Goal: Browse casually

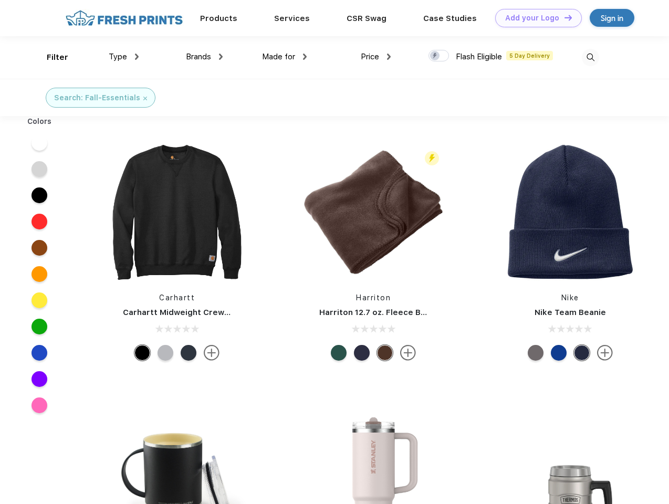
click at [535, 18] on link "Add your Logo Design Tool" at bounding box center [538, 18] width 87 height 18
click at [0, 0] on div "Design Tool" at bounding box center [0, 0] width 0 height 0
click at [564, 17] on link "Add your Logo Design Tool" at bounding box center [538, 18] width 87 height 18
click at [50, 57] on div "Filter" at bounding box center [58, 57] width 22 height 12
click at [124, 57] on span "Type" at bounding box center [118, 56] width 18 height 9
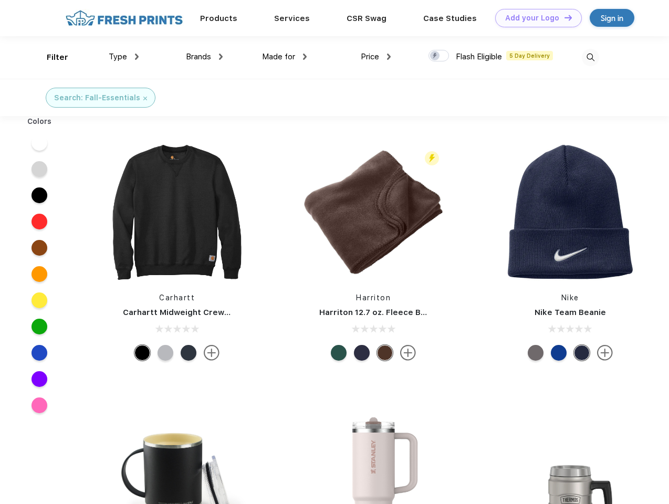
click at [204, 57] on span "Brands" at bounding box center [198, 56] width 25 height 9
click at [285, 57] on span "Made for" at bounding box center [278, 56] width 33 height 9
click at [376, 57] on span "Price" at bounding box center [370, 56] width 18 height 9
click at [439, 56] on div at bounding box center [439, 56] width 20 height 12
click at [436, 56] on input "checkbox" at bounding box center [432, 52] width 7 height 7
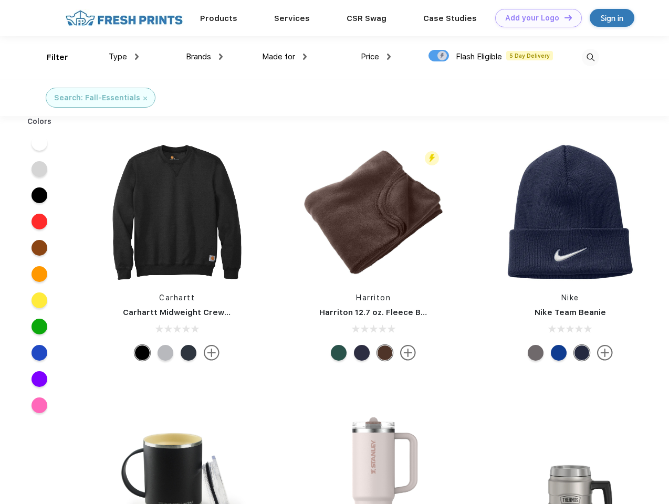
click at [591, 57] on img at bounding box center [590, 57] width 17 height 17
